Goal: Find specific page/section: Find specific page/section

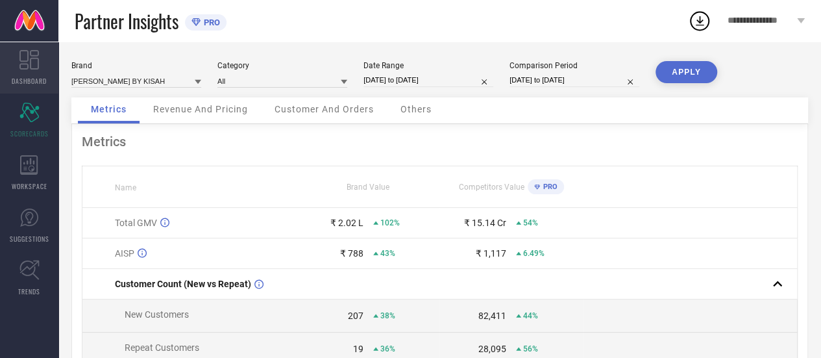
click at [31, 79] on span "DASHBOARD" at bounding box center [29, 81] width 35 height 10
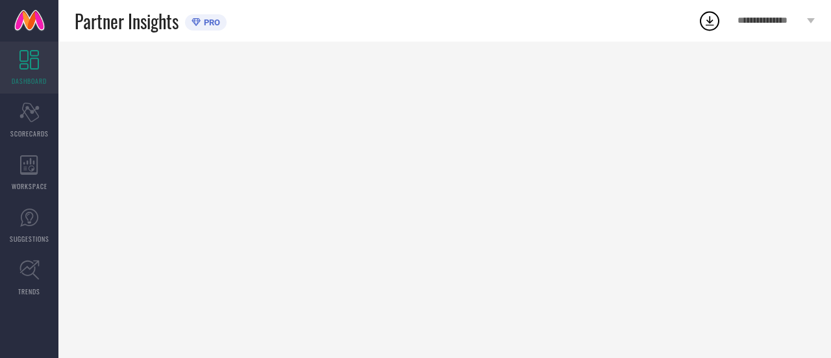
click at [446, 158] on div at bounding box center [444, 200] width 772 height 316
